Goal: Transaction & Acquisition: Subscribe to service/newsletter

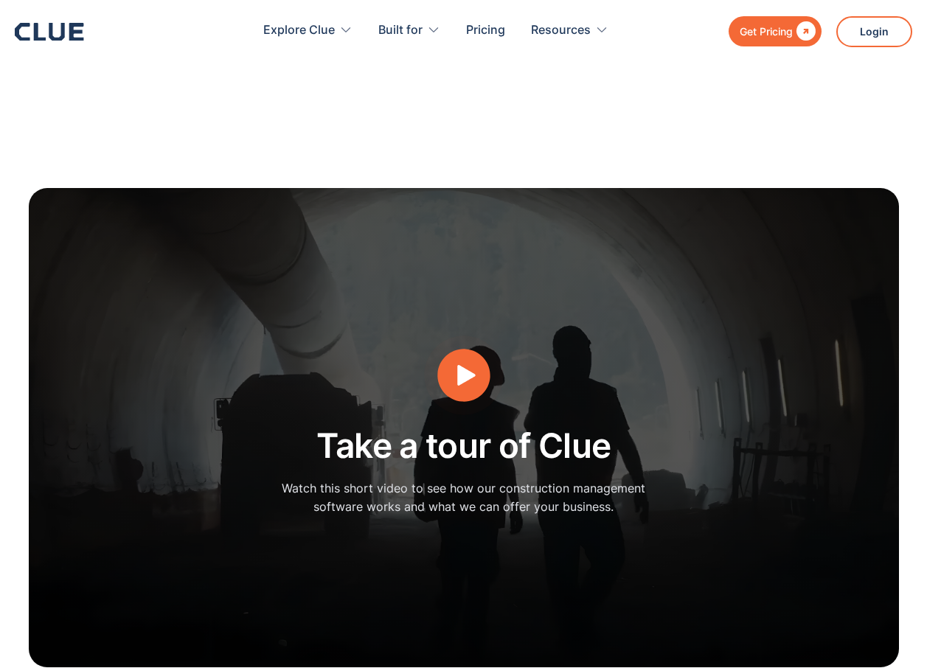
scroll to position [6645, 0]
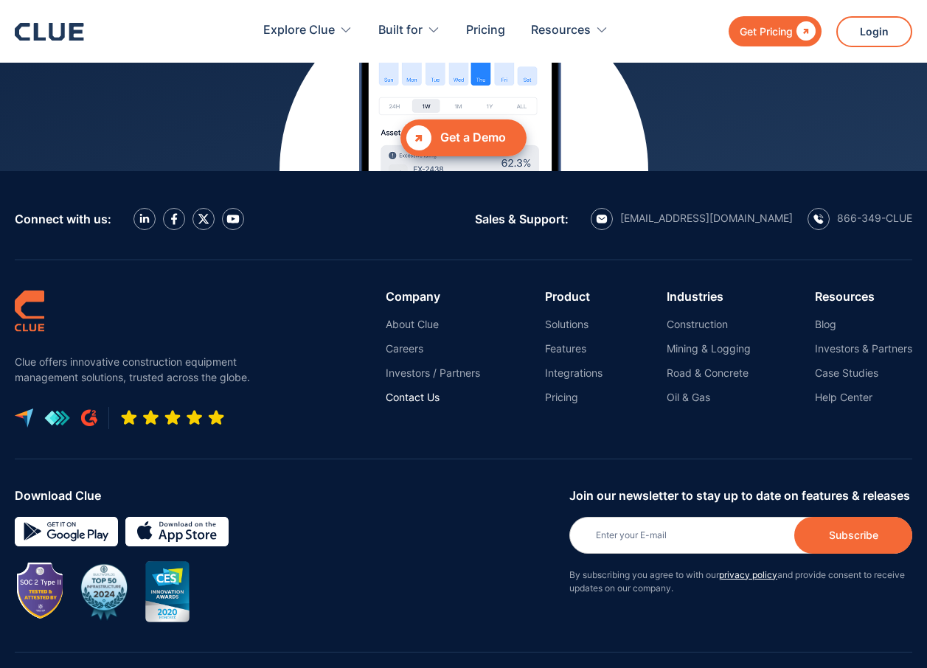
click at [415, 391] on link "Contact Us" at bounding box center [433, 397] width 94 height 13
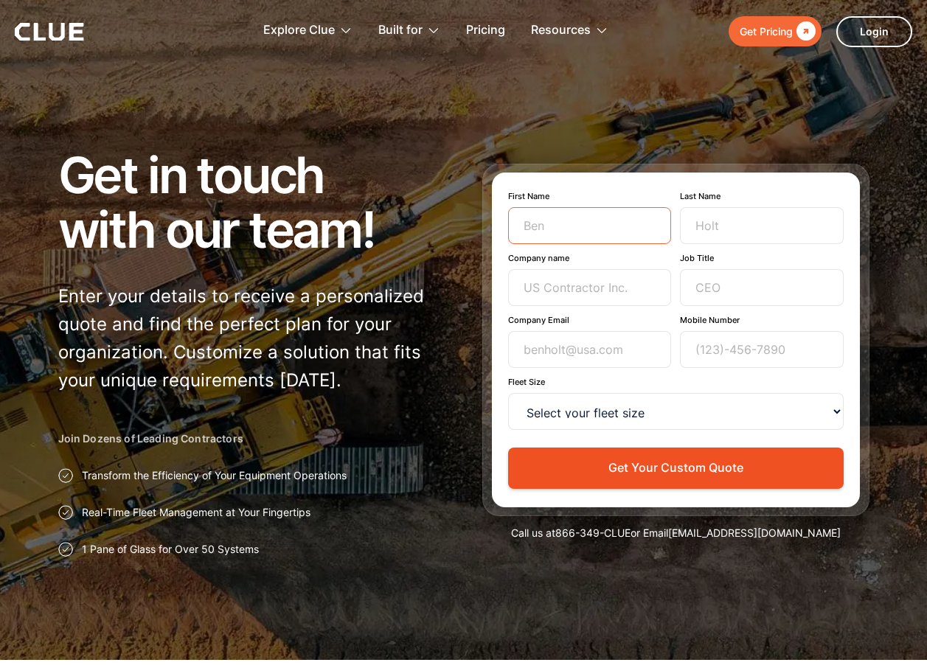
click at [587, 227] on input "First Name" at bounding box center [590, 225] width 164 height 37
type input "[PERSON_NAME]"
type input "Info Base Lead"
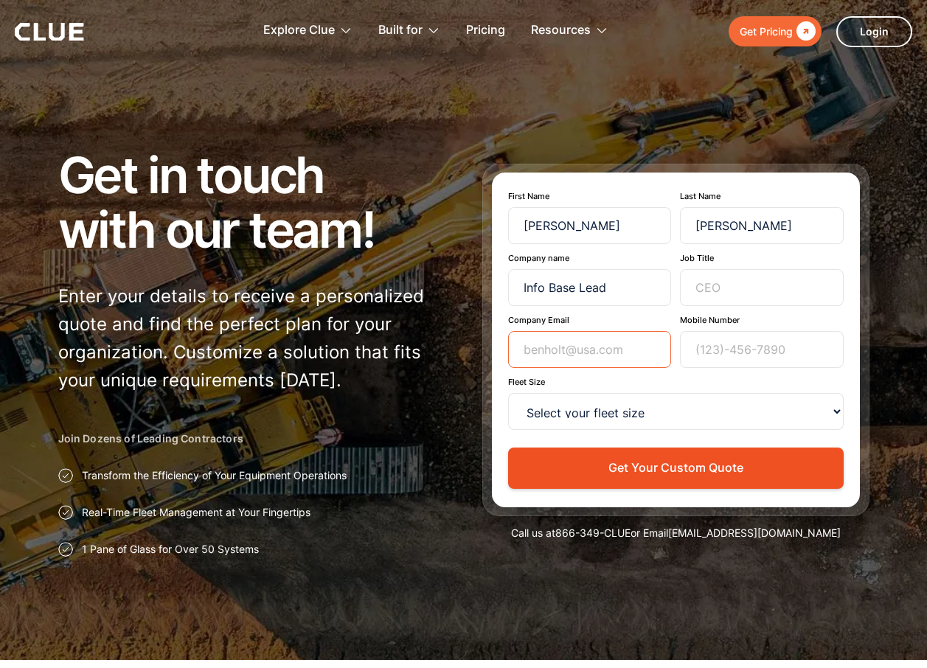
type input "[PERSON_NAME][EMAIL_ADDRESS][PERSON_NAME][DOMAIN_NAME]"
type input "9146146001"
